Goal: Task Accomplishment & Management: Use online tool/utility

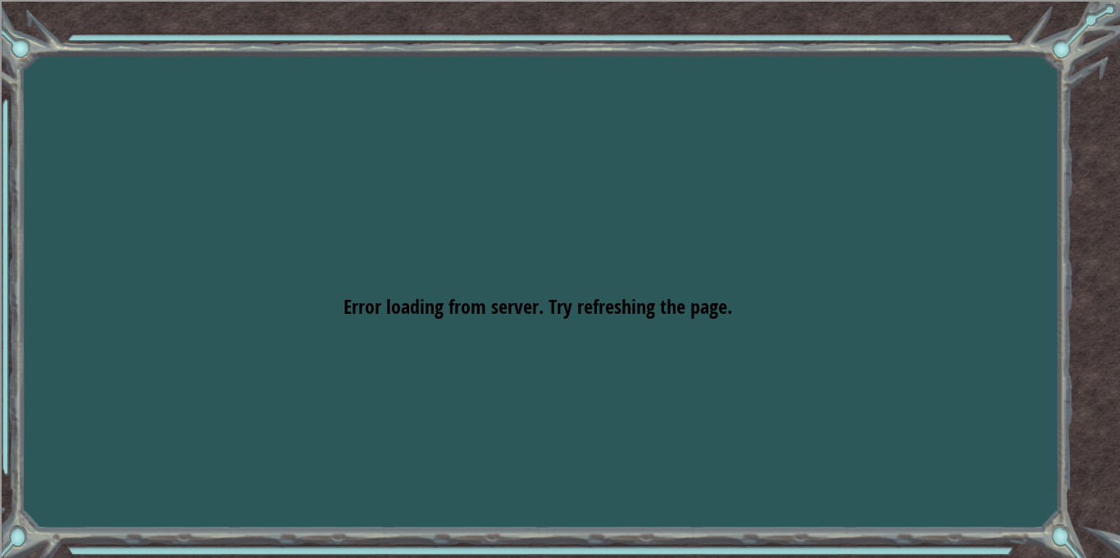
click at [517, 340] on div "Goals Error loading from server. Try refreshing the page. You'll need to join a…" at bounding box center [560, 279] width 1120 height 558
